Goal: Find specific page/section: Find specific page/section

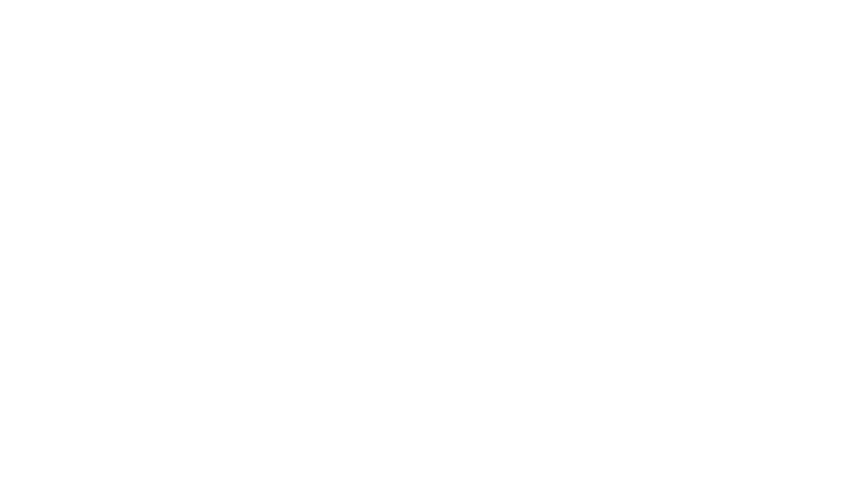
click at [718, 352] on div at bounding box center [423, 249] width 847 height 498
